Goal: Transaction & Acquisition: Purchase product/service

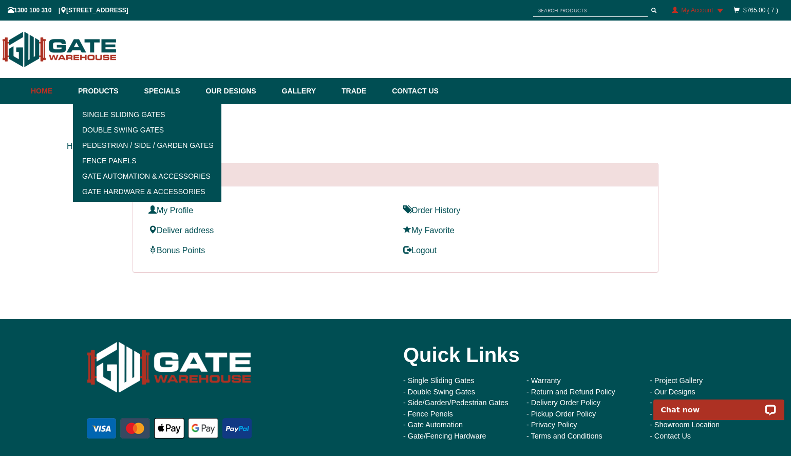
click at [57, 93] on link "Home" at bounding box center [52, 91] width 42 height 26
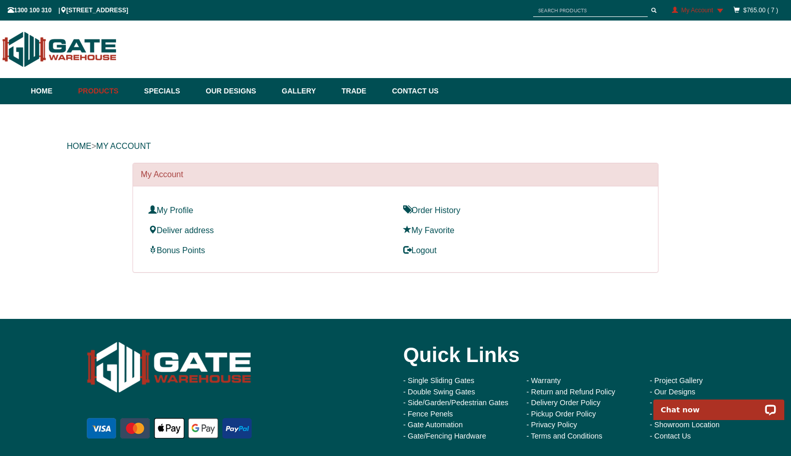
click at [542, 9] on input "text" at bounding box center [590, 10] width 115 height 13
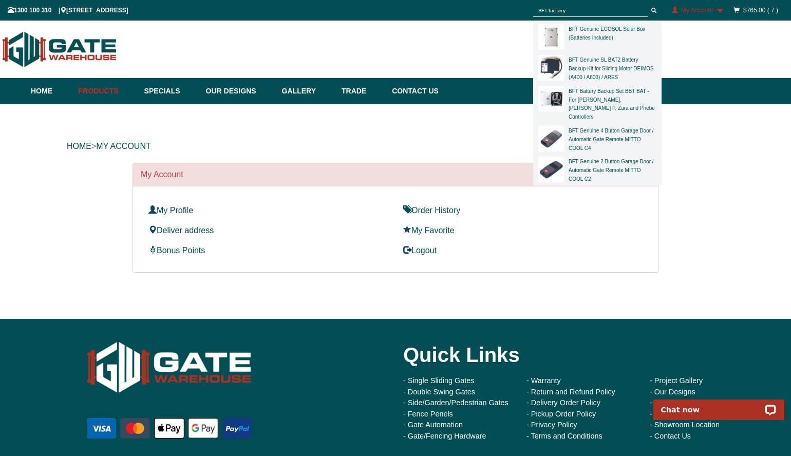
type input "BFT battery"
click at [599, 95] on div "BFT Battery Backup Set BBT BAT - For [PERSON_NAME], [PERSON_NAME] P, Zara and P…" at bounding box center [612, 103] width 89 height 34
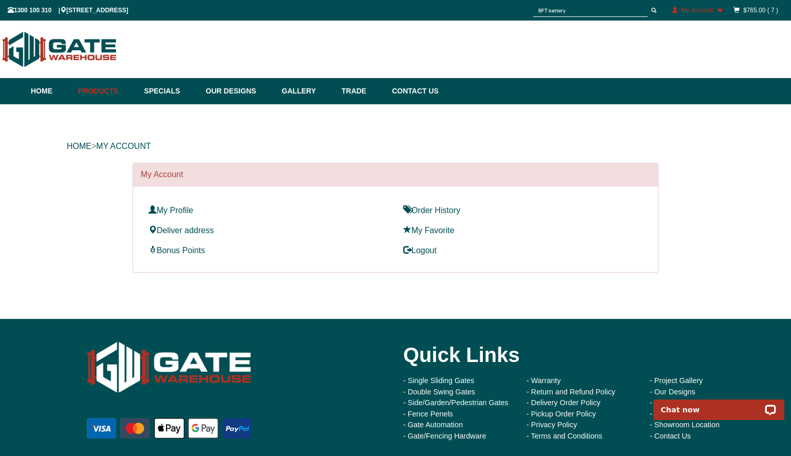
click at [576, 12] on input "BFT battery" at bounding box center [590, 10] width 115 height 13
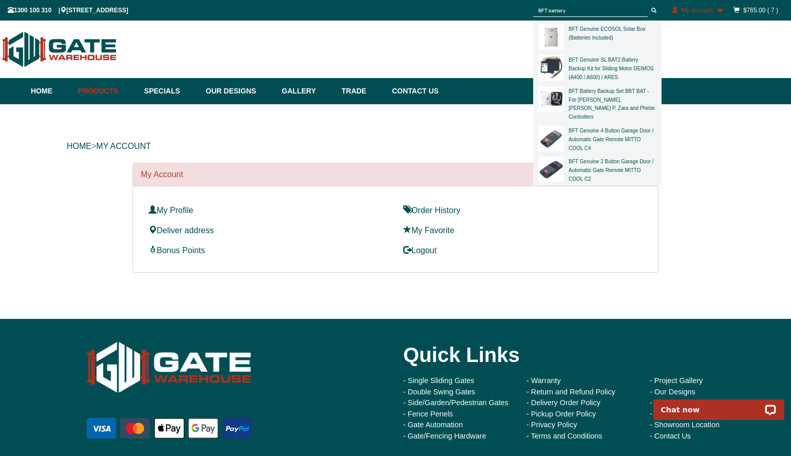
click at [555, 98] on img at bounding box center [552, 99] width 26 height 26
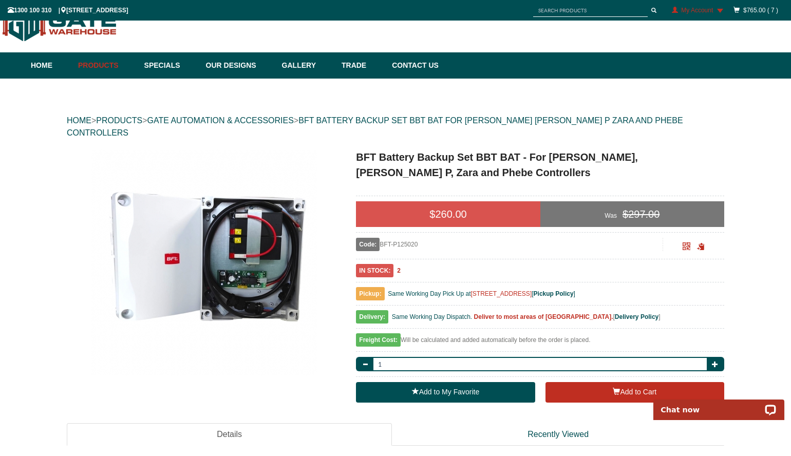
click at [571, 10] on input "text" at bounding box center [590, 10] width 115 height 13
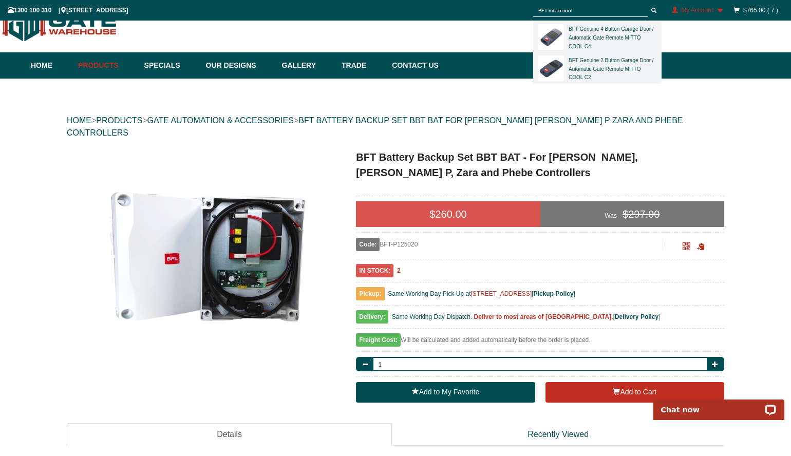
type input "BFT mitto cool"
click at [578, 42] on div "BFT Genuine 4 Button Garage Door / Automatic Gate Remote MITTO COOL C4" at bounding box center [612, 37] width 89 height 26
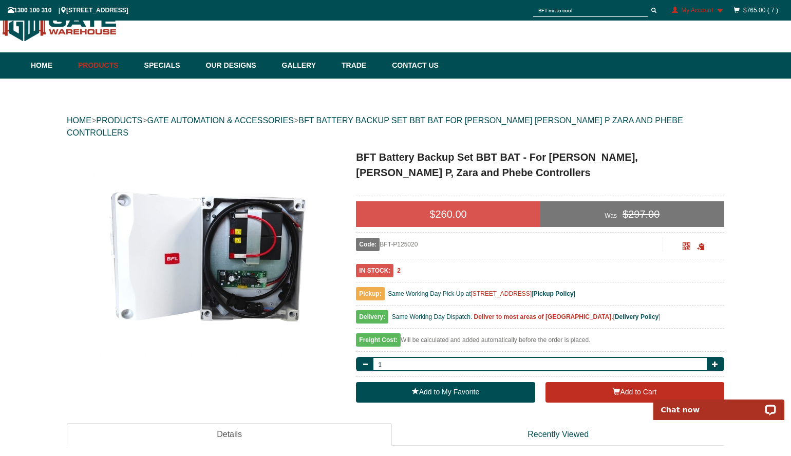
click at [569, 12] on input "BFT mitto cool" at bounding box center [590, 10] width 115 height 13
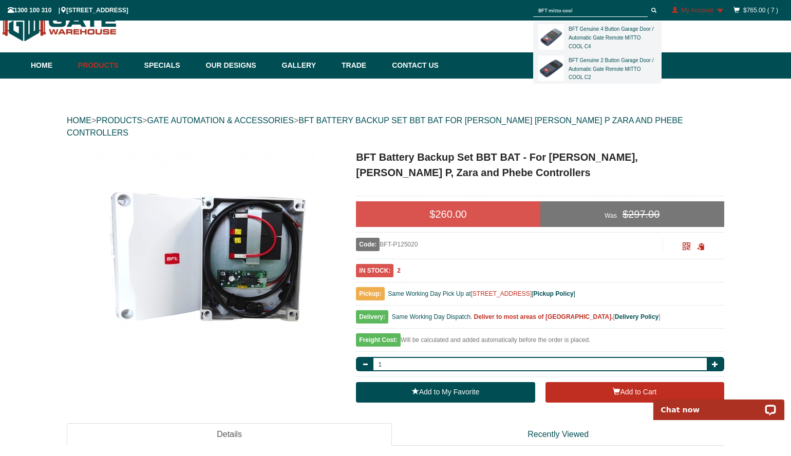
click at [552, 39] on img at bounding box center [552, 37] width 26 height 26
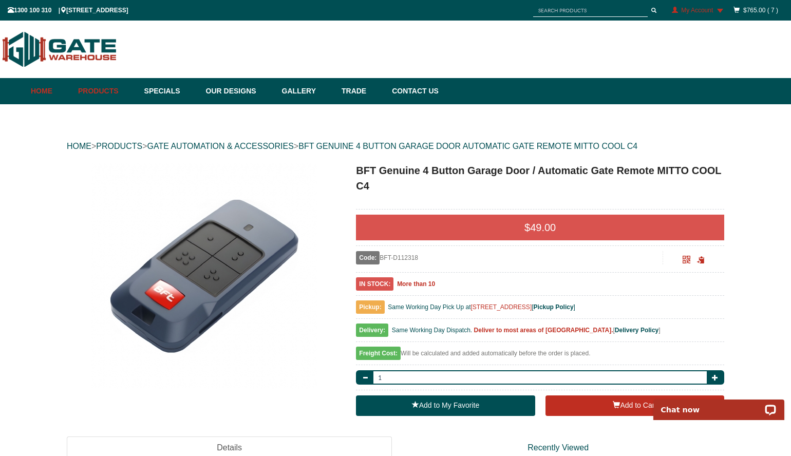
click at [36, 97] on link "Home" at bounding box center [52, 91] width 42 height 26
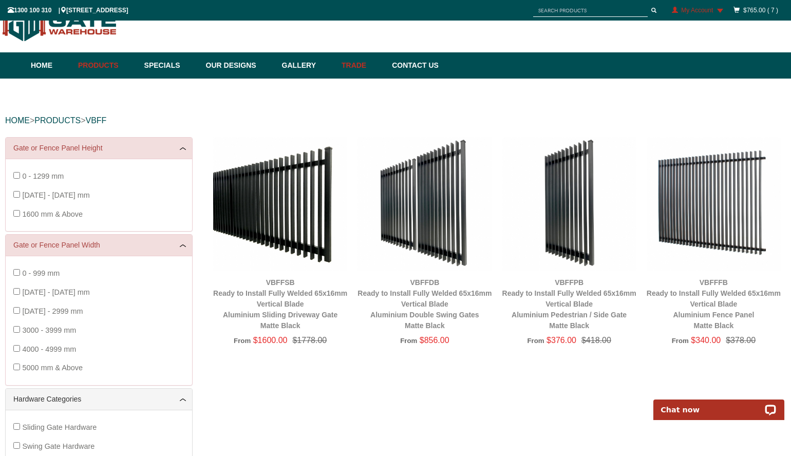
click at [360, 67] on link "Trade" at bounding box center [362, 65] width 50 height 26
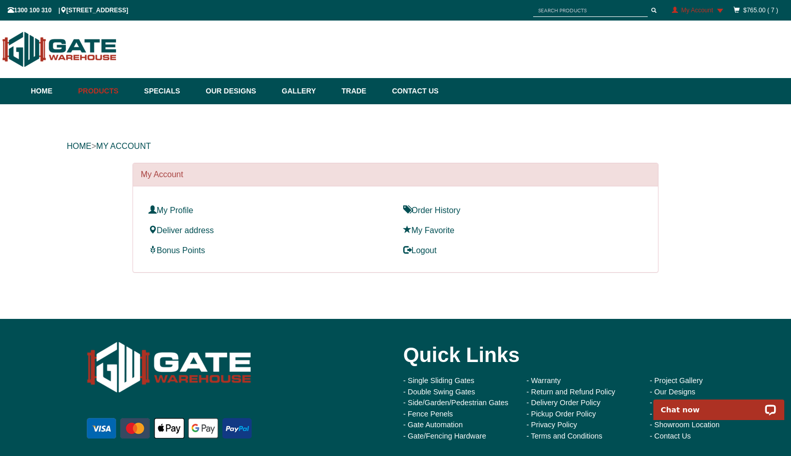
click at [578, 13] on input "text" at bounding box center [590, 10] width 115 height 13
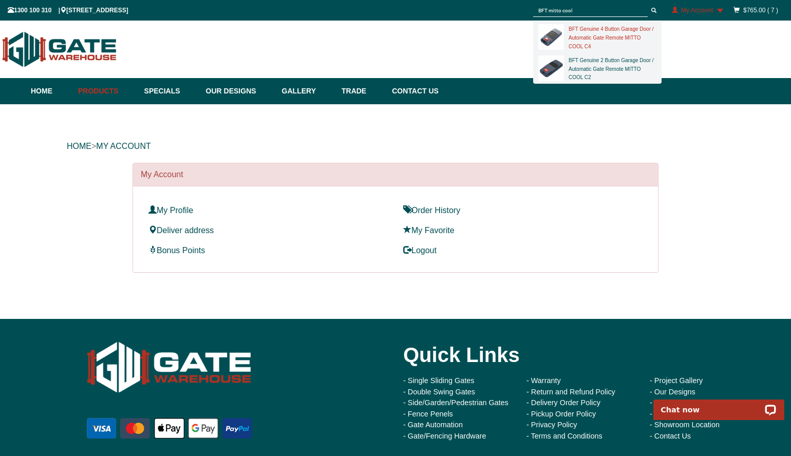
type input "BFT mitto cool"
click at [591, 39] on link "BFT Genuine 4 Button Garage Door / Automatic Gate Remote MITTO COOL C4" at bounding box center [611, 37] width 85 height 23
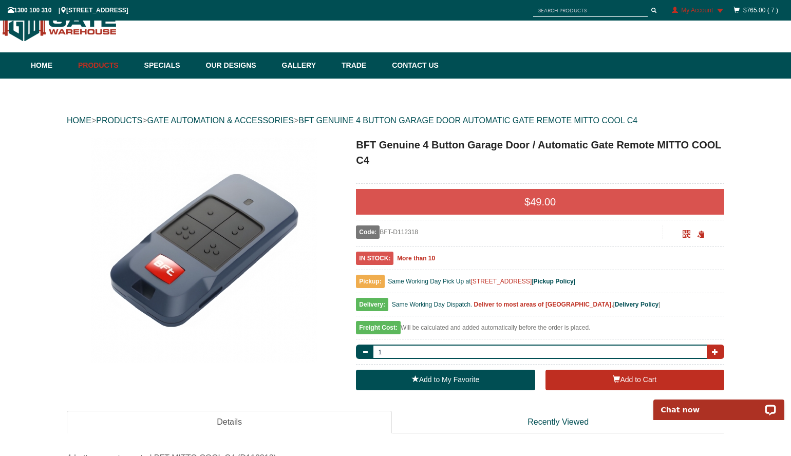
click at [714, 349] on span "button" at bounding box center [715, 352] width 6 height 6
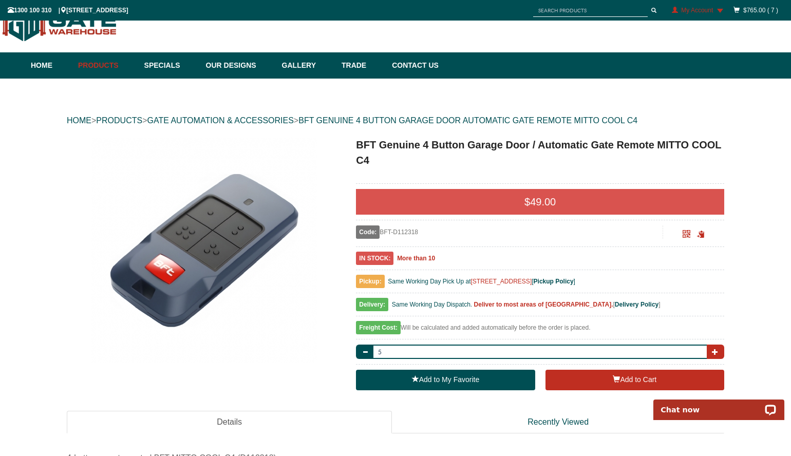
type input "6"
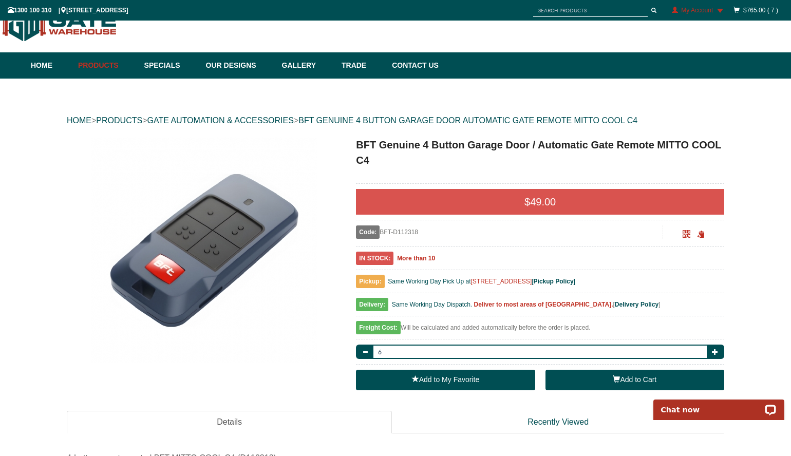
click at [633, 380] on button "Add to Cart" at bounding box center [635, 380] width 179 height 21
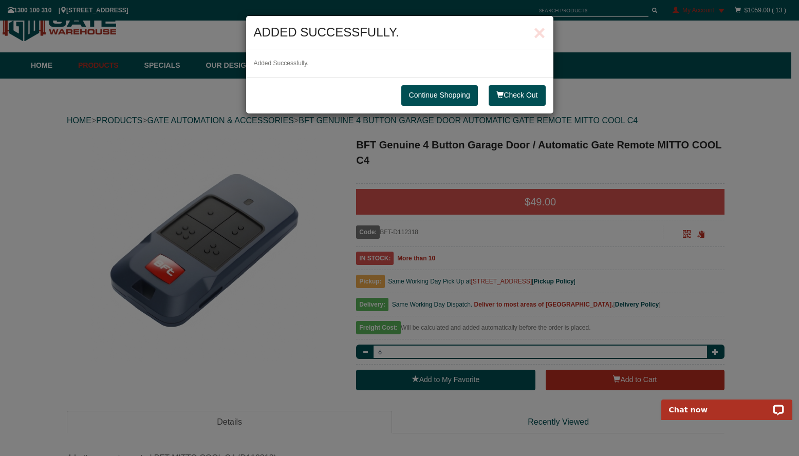
click at [429, 97] on link "Continue Shopping" at bounding box center [439, 95] width 77 height 21
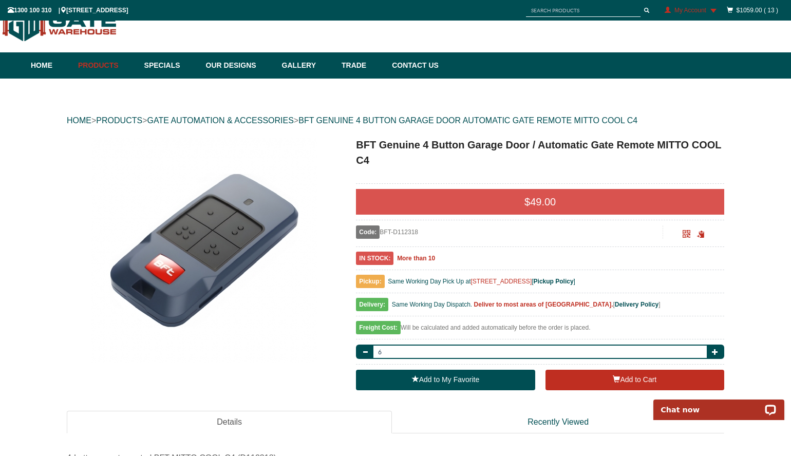
click at [572, 6] on input "text" at bounding box center [583, 10] width 115 height 13
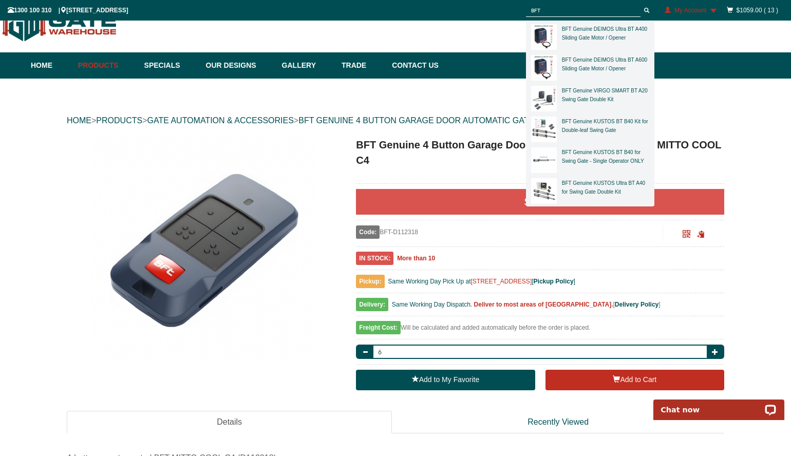
type input "BFT"
click at [639, 4] on button "submit" at bounding box center [646, 10] width 15 height 13
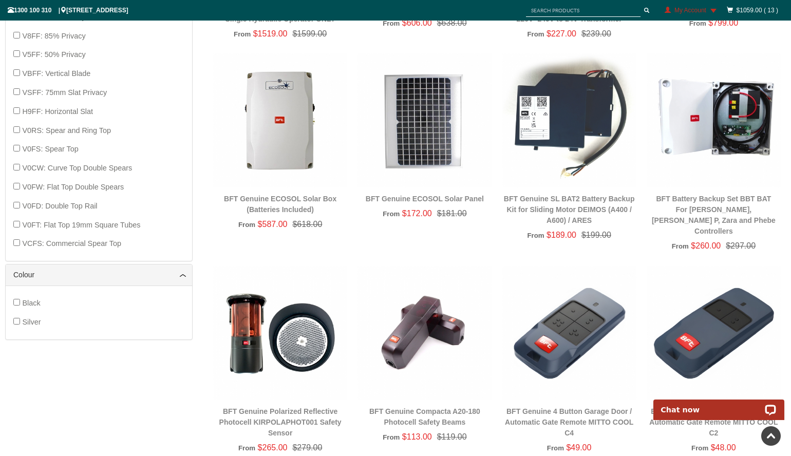
scroll to position [705, 0]
click at [720, 143] on img at bounding box center [714, 120] width 134 height 134
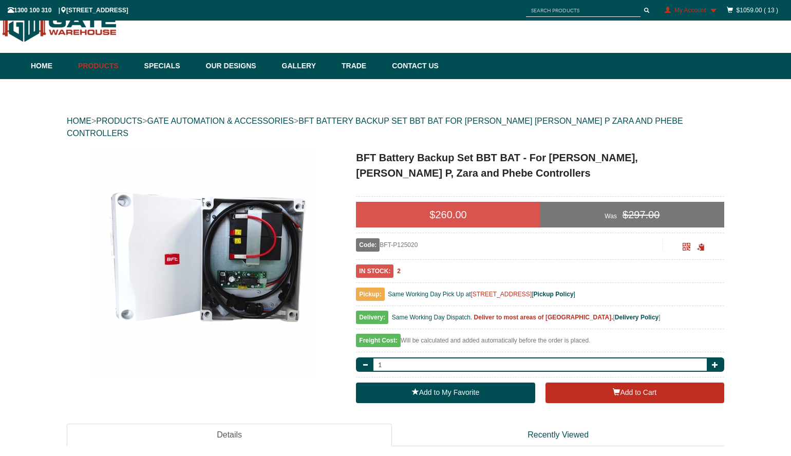
scroll to position [26, 0]
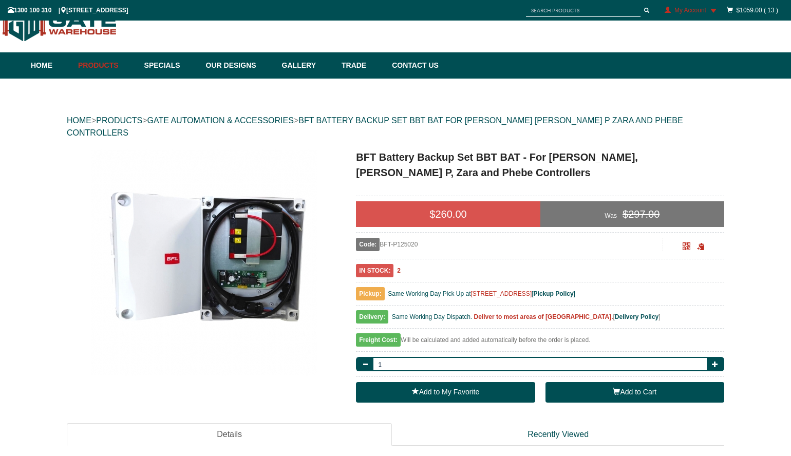
click at [602, 382] on button "Add to Cart" at bounding box center [635, 392] width 179 height 21
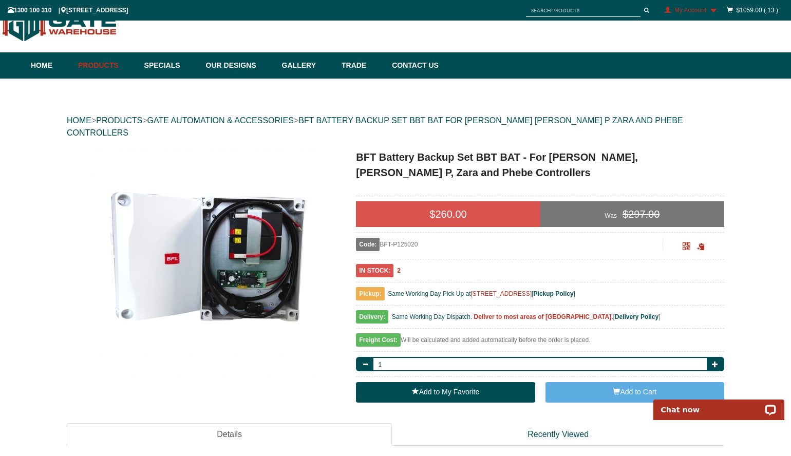
scroll to position [0, 0]
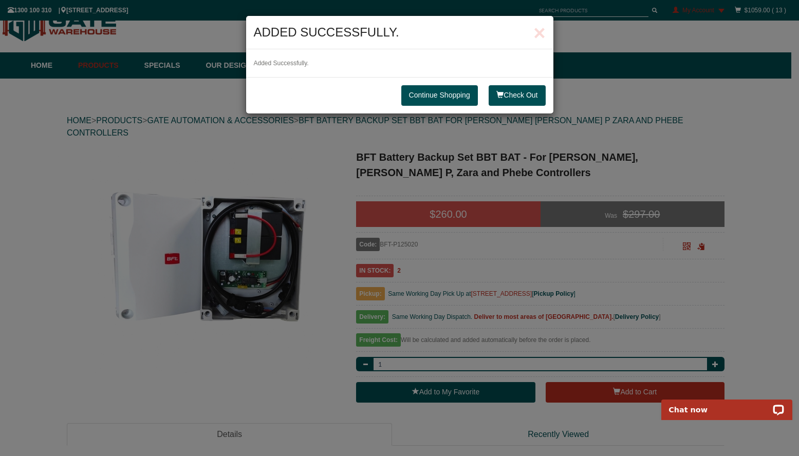
click at [454, 93] on link "Continue Shopping" at bounding box center [439, 95] width 77 height 21
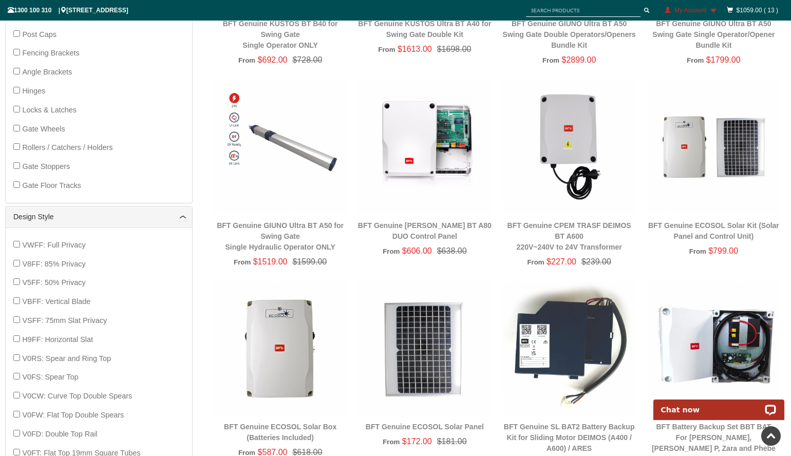
scroll to position [480, 0]
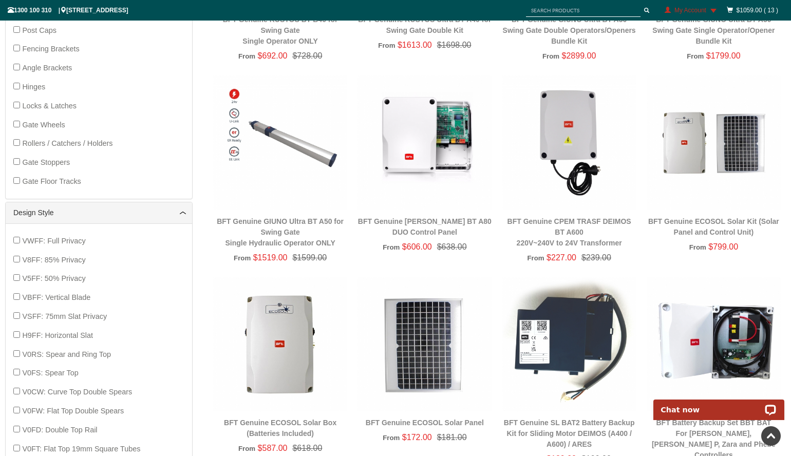
click at [686, 158] on img at bounding box center [714, 143] width 134 height 134
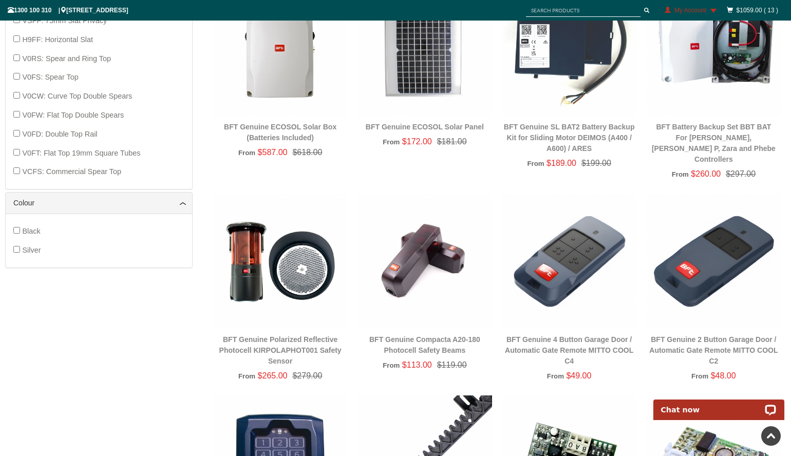
scroll to position [783, 0]
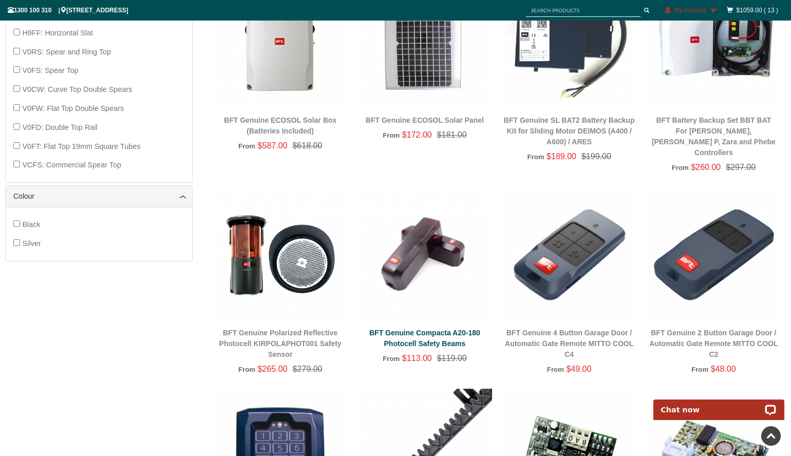
click at [400, 331] on link "BFT Genuine Compacta A20-180 Photocell Safety Beams" at bounding box center [424, 338] width 111 height 19
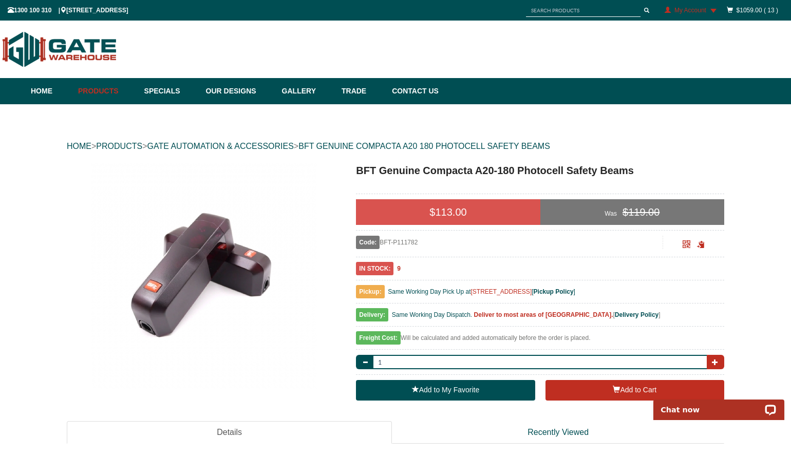
click at [712, 363] on span "button" at bounding box center [715, 362] width 6 height 6
type input "2"
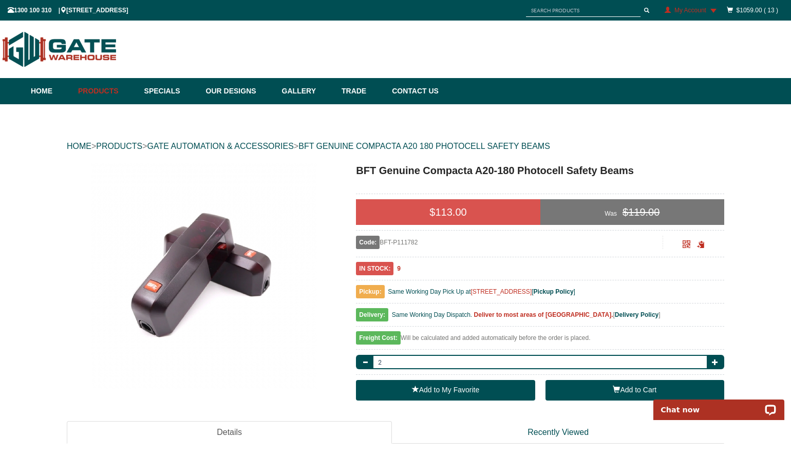
click at [600, 391] on button "Add to Cart" at bounding box center [635, 390] width 179 height 21
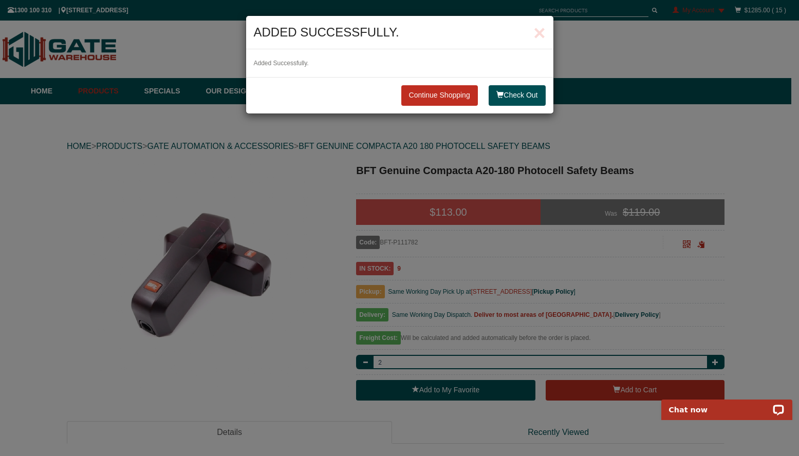
click at [441, 107] on div "Continue Shopping Check Out" at bounding box center [399, 95] width 307 height 36
click at [437, 93] on link "Continue Shopping" at bounding box center [439, 95] width 77 height 21
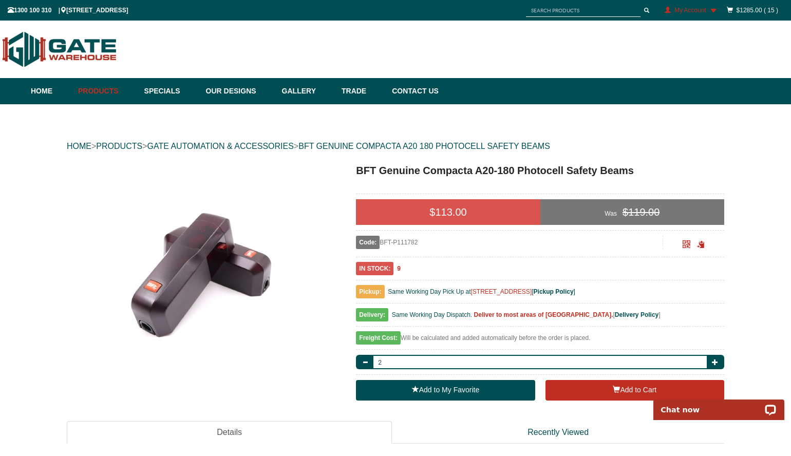
click at [554, 13] on input "text" at bounding box center [583, 10] width 115 height 13
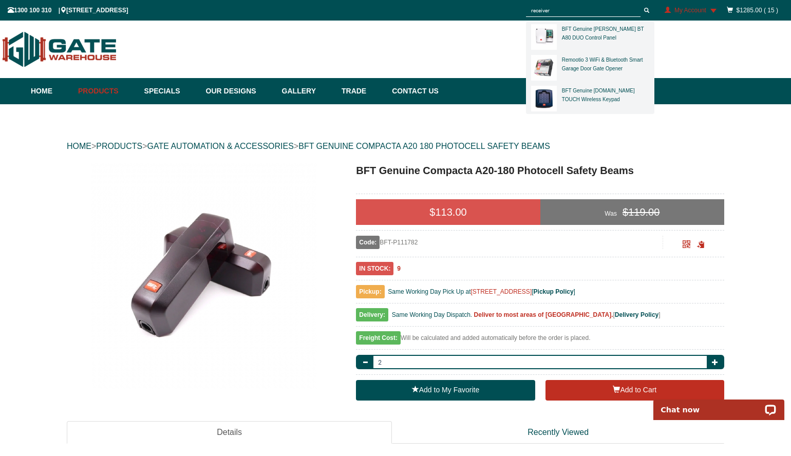
type input "receiver"
click at [639, 4] on button "submit" at bounding box center [646, 10] width 15 height 13
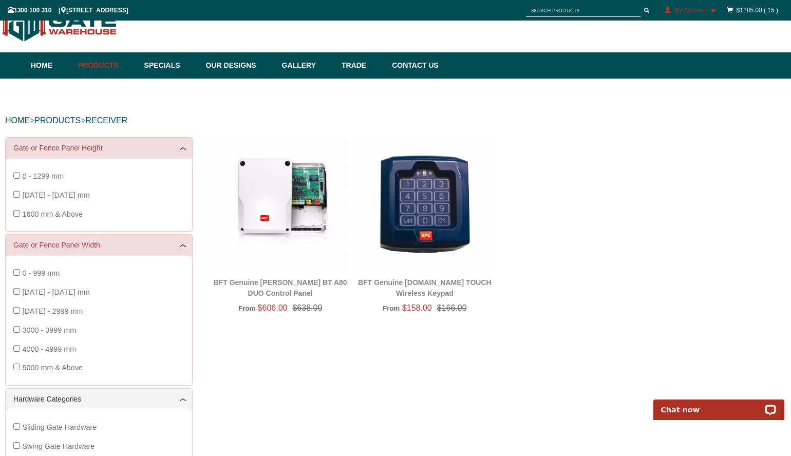
click at [418, 204] on img at bounding box center [425, 204] width 134 height 134
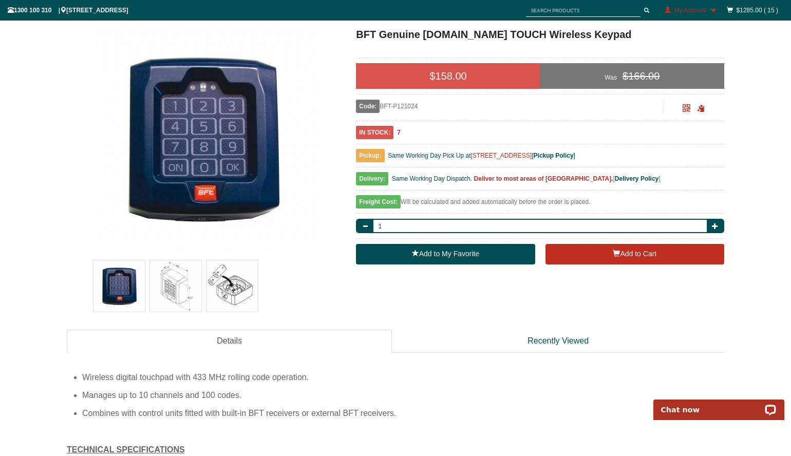
click at [186, 303] on img at bounding box center [175, 286] width 51 height 51
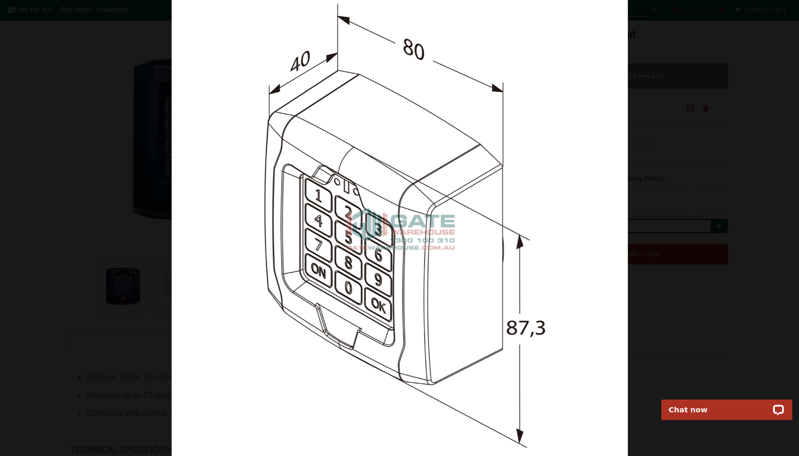
click at [534, 307] on img at bounding box center [400, 228] width 456 height 456
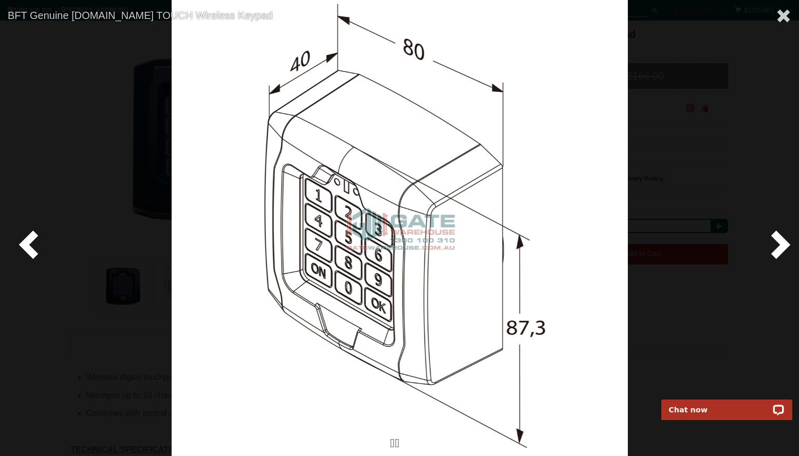
click at [787, 251] on span at bounding box center [778, 244] width 31 height 31
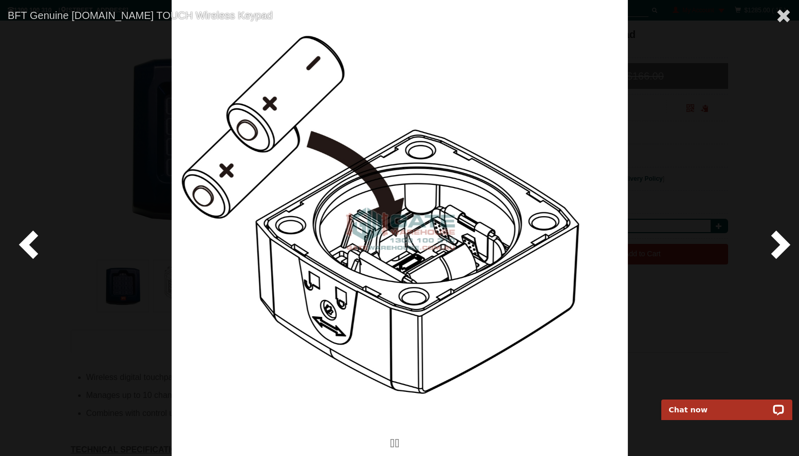
click at [787, 251] on span at bounding box center [778, 244] width 31 height 31
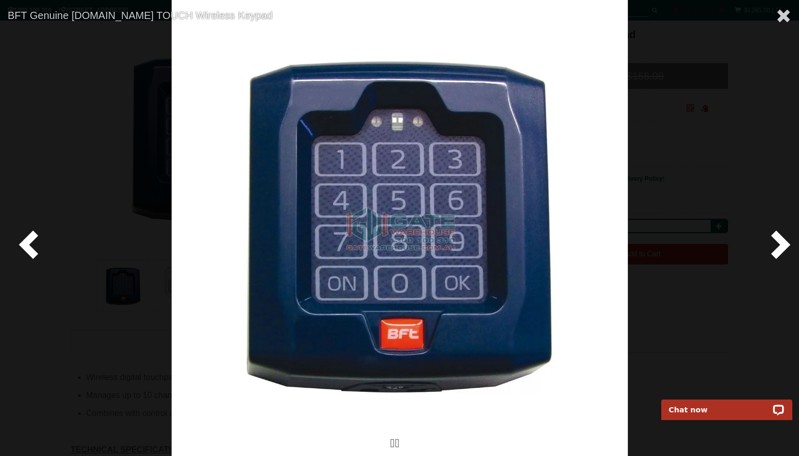
click at [787, 251] on span at bounding box center [778, 244] width 31 height 31
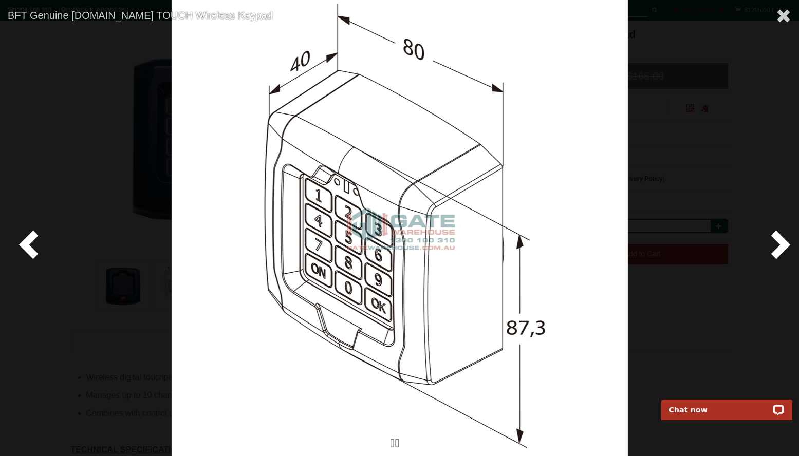
click at [787, 251] on span at bounding box center [778, 244] width 31 height 31
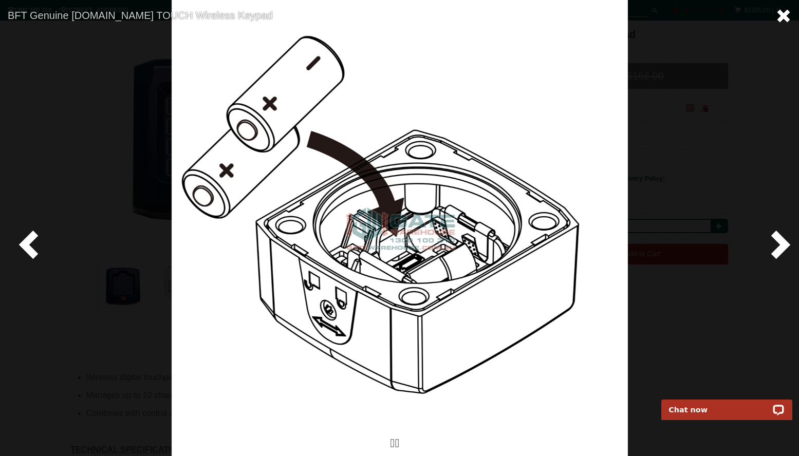
click at [783, 12] on span at bounding box center [783, 15] width 15 height 15
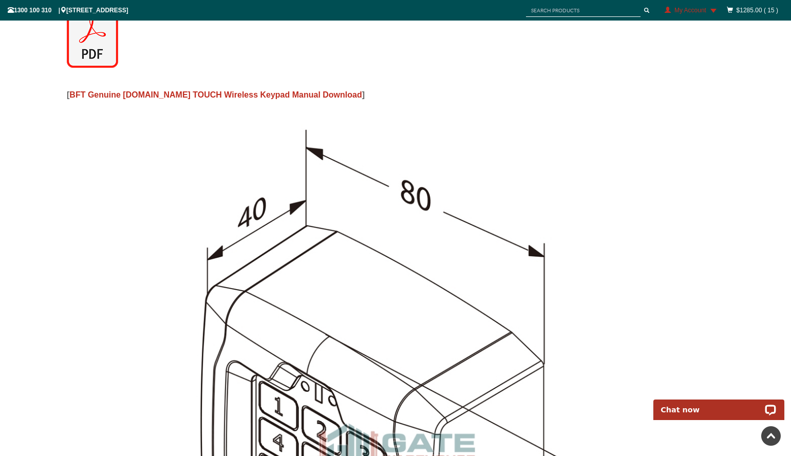
scroll to position [705, 0]
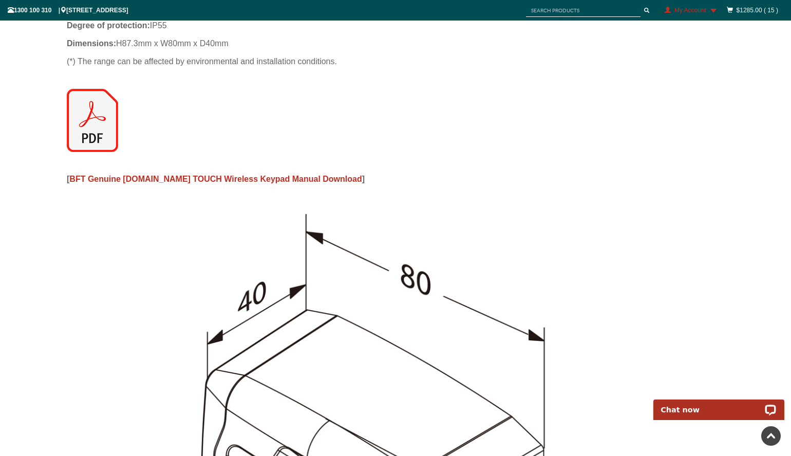
click at [100, 118] on img at bounding box center [92, 120] width 51 height 63
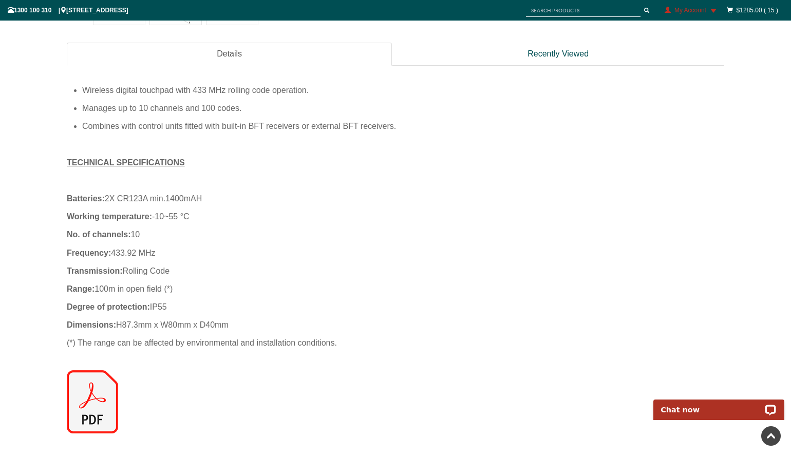
scroll to position [467, 0]
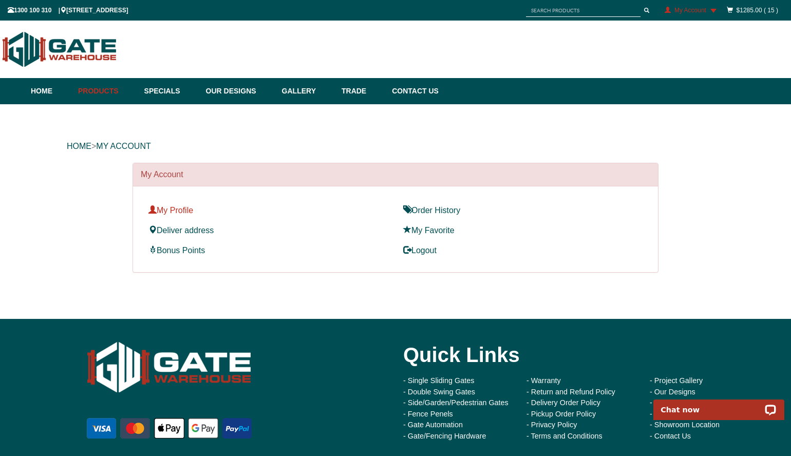
click at [180, 215] on link "My Profile" at bounding box center [171, 210] width 45 height 9
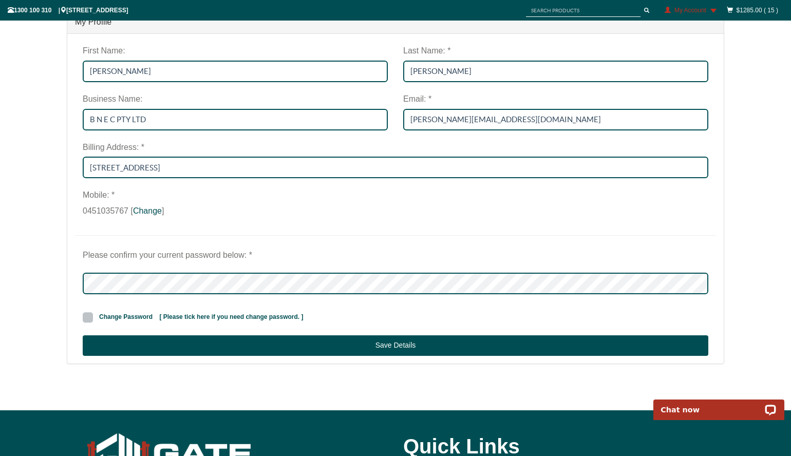
scroll to position [156, 0]
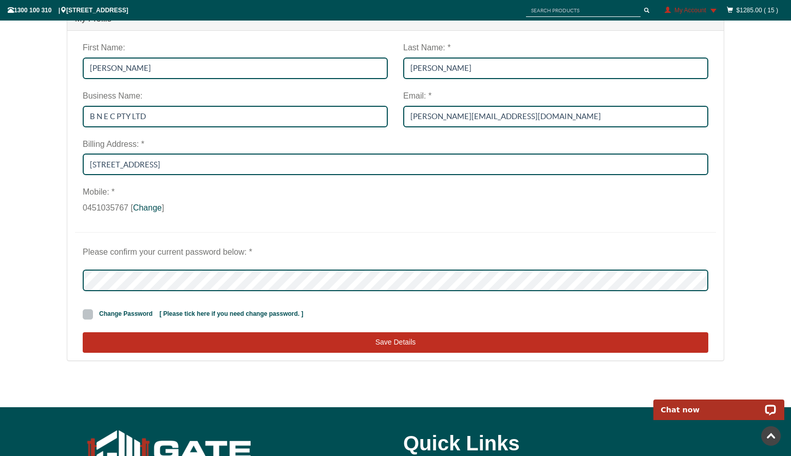
click at [247, 346] on button "Save Details" at bounding box center [396, 342] width 626 height 21
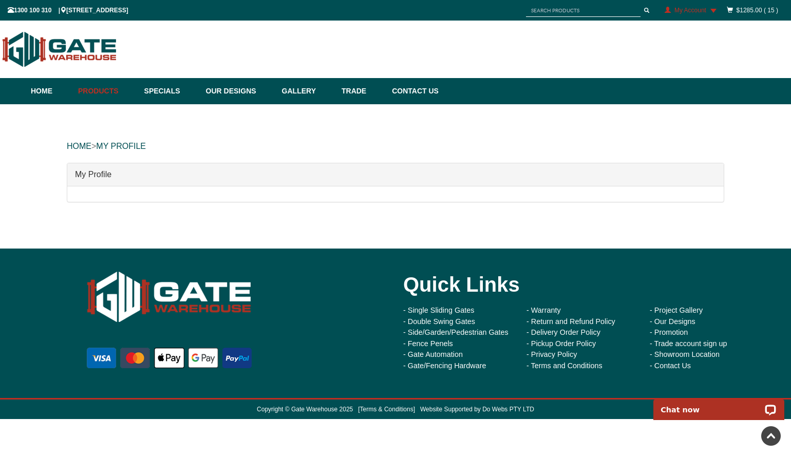
scroll to position [2, 0]
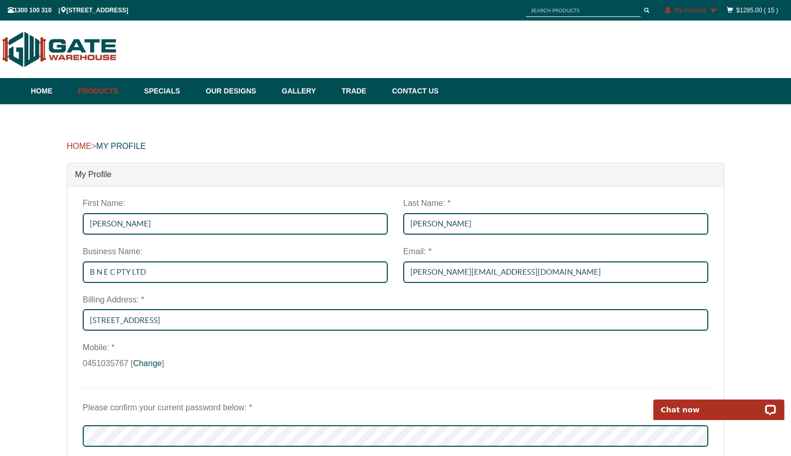
click at [78, 147] on link "HOME" at bounding box center [79, 146] width 25 height 9
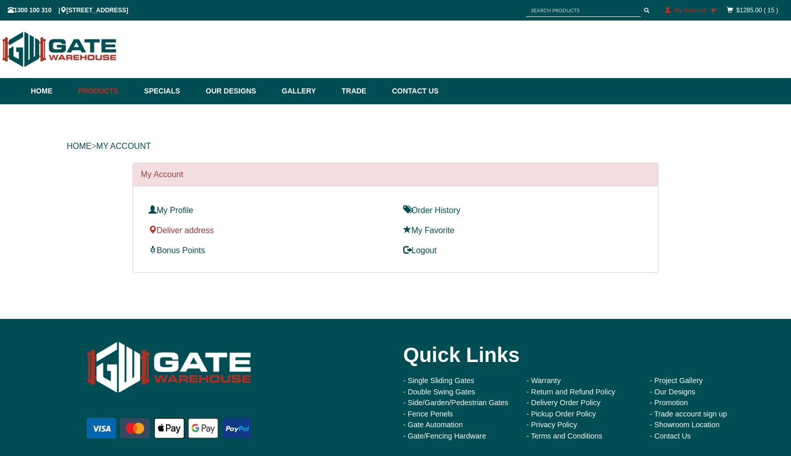
click at [197, 232] on link "Deliver address" at bounding box center [181, 230] width 65 height 9
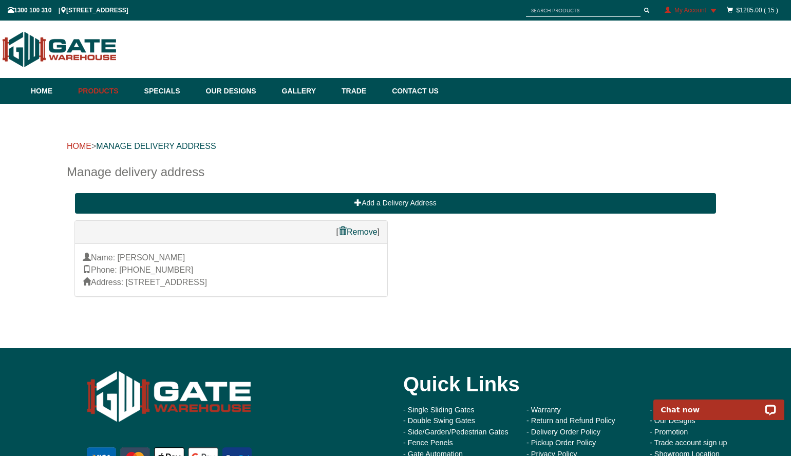
click at [81, 147] on link "HOME" at bounding box center [79, 146] width 25 height 9
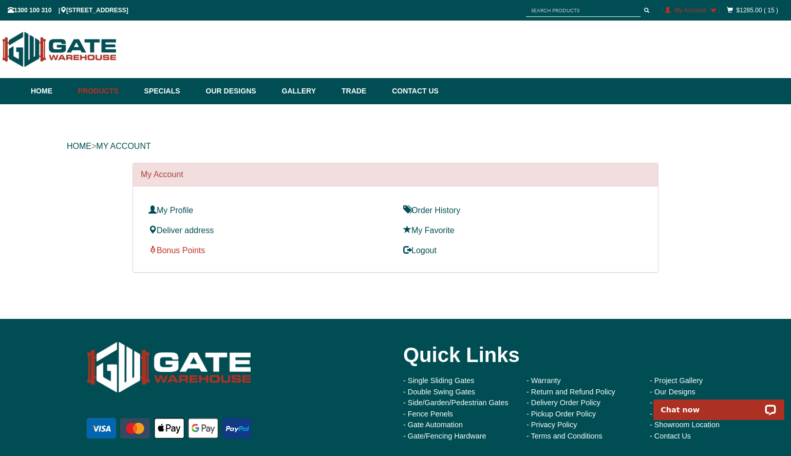
click at [197, 254] on link "Bonus Points" at bounding box center [177, 250] width 57 height 9
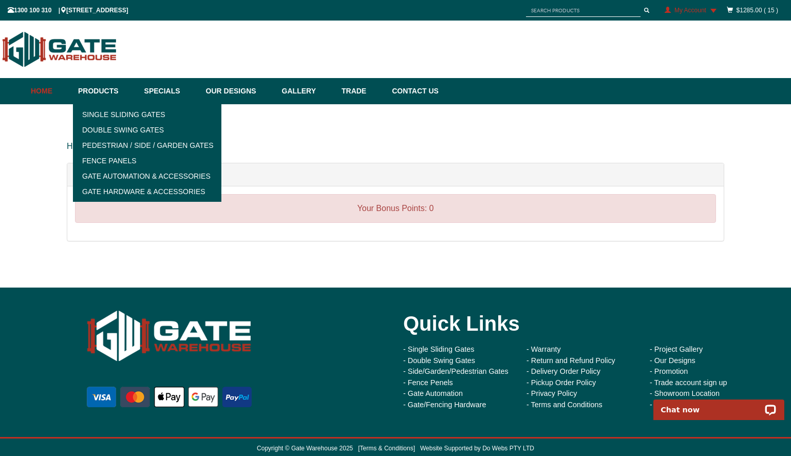
click at [40, 101] on link "Home" at bounding box center [52, 91] width 42 height 26
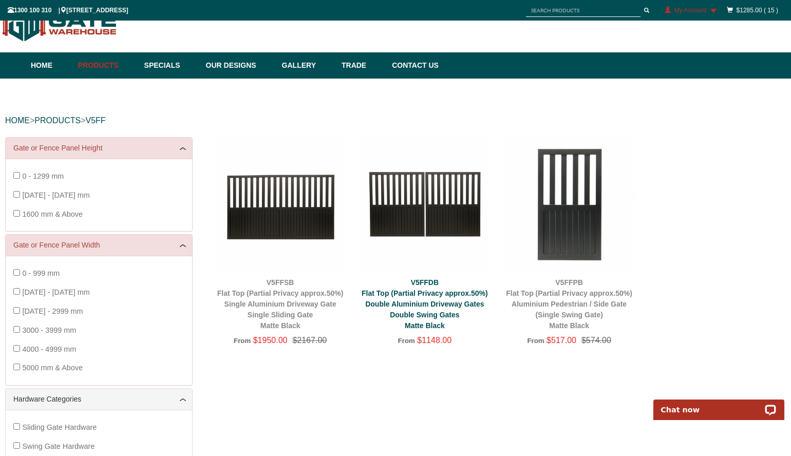
click at [418, 291] on link "V5FFDB Flat Top (Partial Privacy approx.50%) Double Aluminium Driveway Gates Do…" at bounding box center [425, 304] width 126 height 51
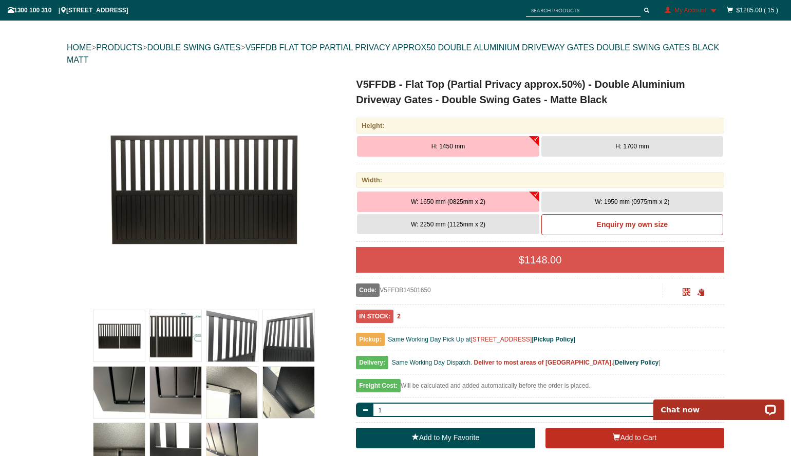
click at [231, 209] on img at bounding box center [204, 190] width 226 height 226
click at [245, 397] on img at bounding box center [232, 392] width 51 height 51
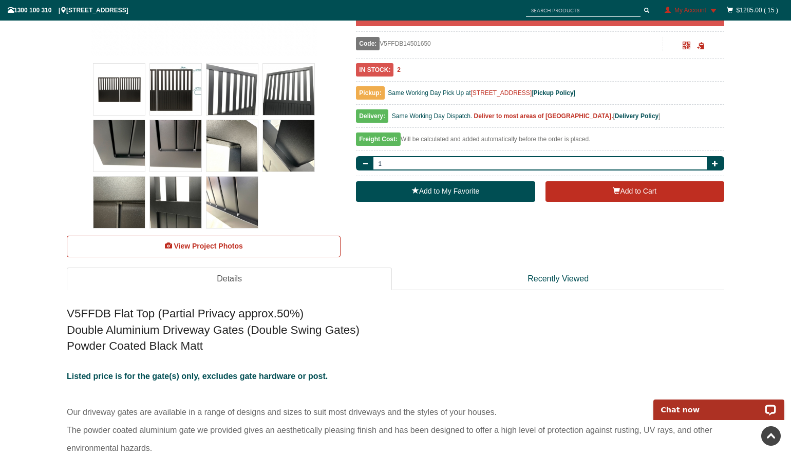
scroll to position [362, 0]
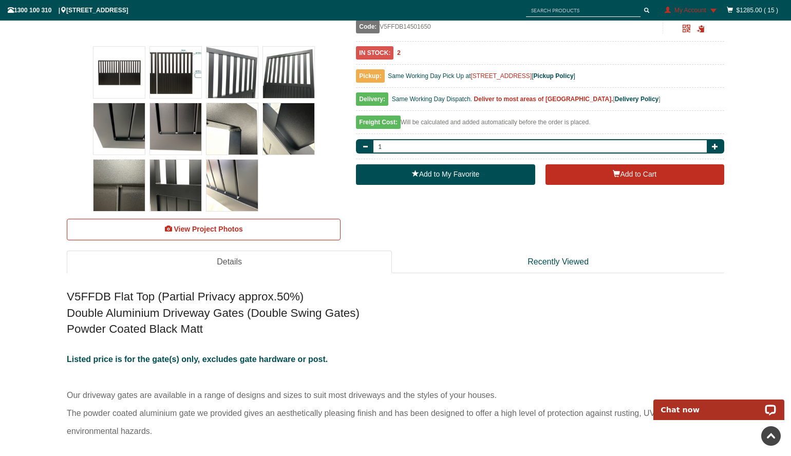
click at [218, 196] on img at bounding box center [232, 185] width 51 height 51
click at [169, 87] on img at bounding box center [175, 72] width 51 height 51
click at [167, 184] on img at bounding box center [175, 185] width 51 height 51
click at [125, 192] on img at bounding box center [119, 185] width 51 height 51
click at [132, 187] on img at bounding box center [119, 185] width 51 height 51
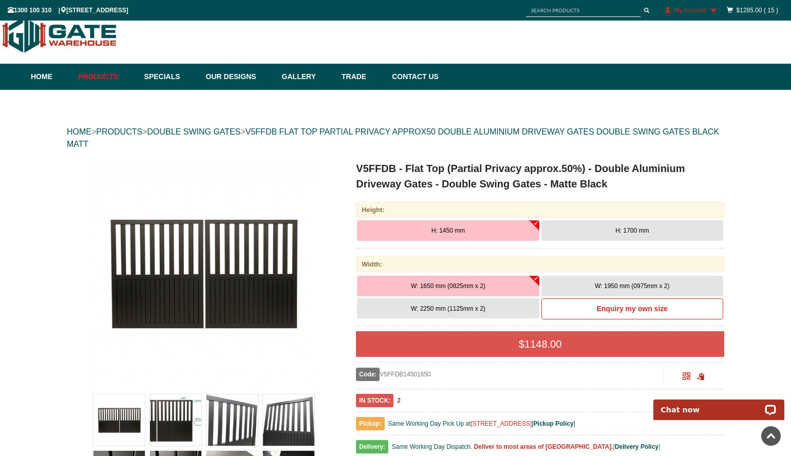
scroll to position [0, 0]
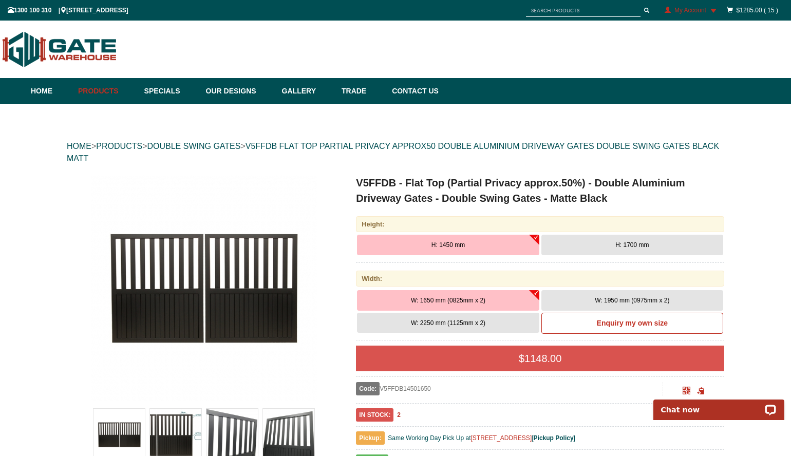
click at [587, 247] on button "H: 1700 mm" at bounding box center [633, 245] width 182 height 21
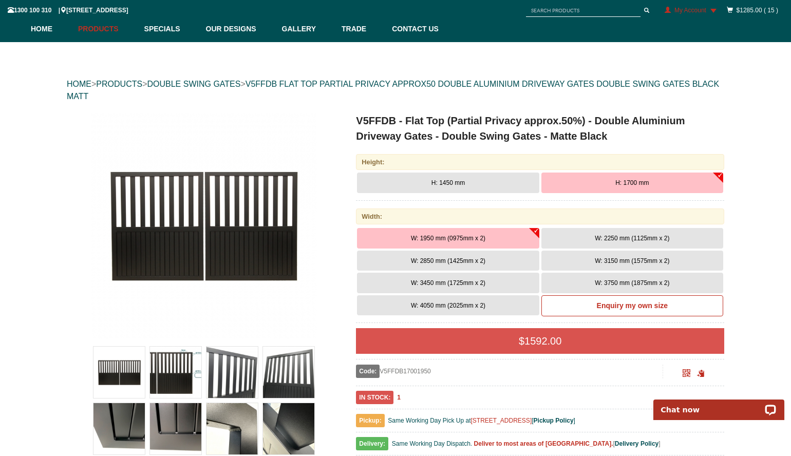
scroll to position [67, 0]
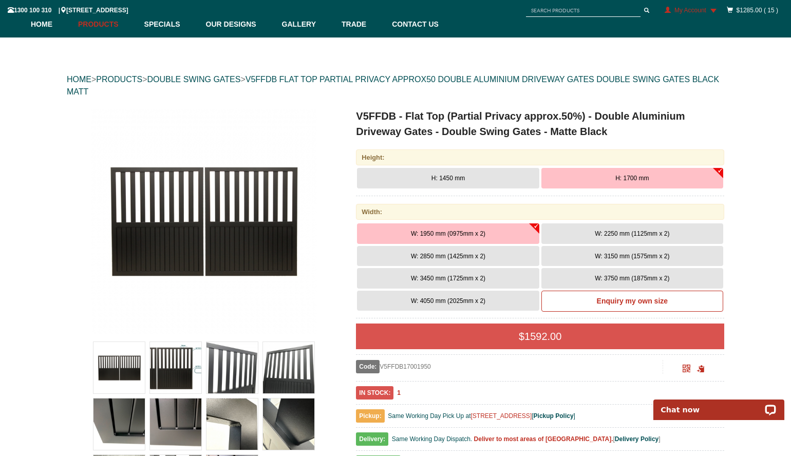
click at [486, 301] on button "W: 4050 mm (2025mm x 2)" at bounding box center [448, 301] width 182 height 21
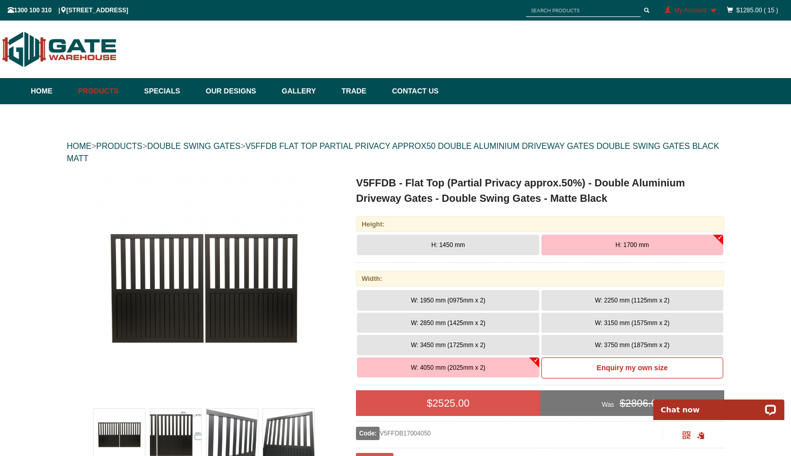
scroll to position [8, 0]
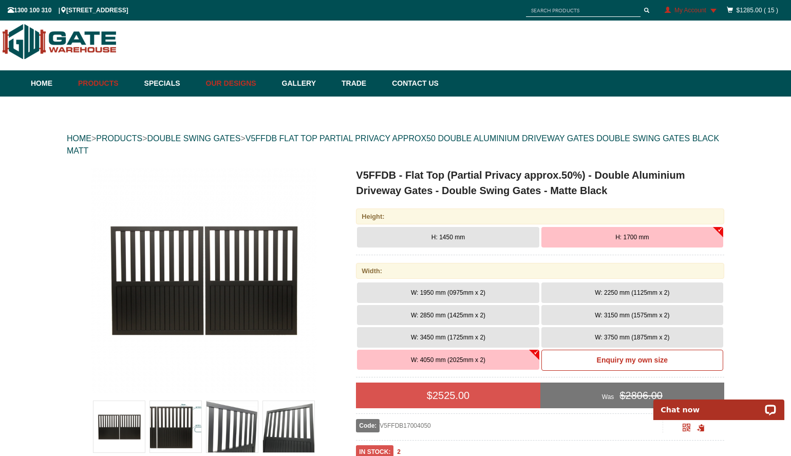
click at [226, 81] on link "Our Designs" at bounding box center [239, 83] width 76 height 26
